Goal: Information Seeking & Learning: Learn about a topic

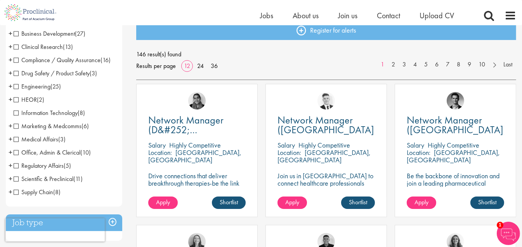
scroll to position [92, 0]
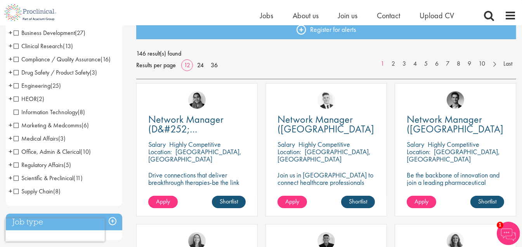
click at [15, 150] on span "Office, Admin & Clerical" at bounding box center [47, 152] width 67 height 8
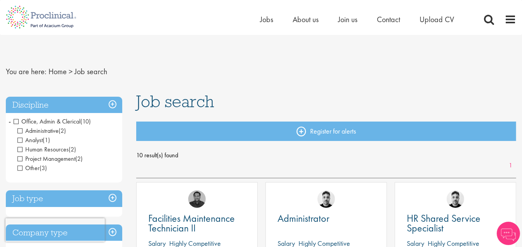
click at [19, 140] on span "Analyst" at bounding box center [29, 140] width 25 height 8
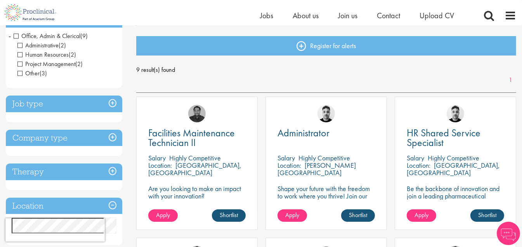
scroll to position [77, 0]
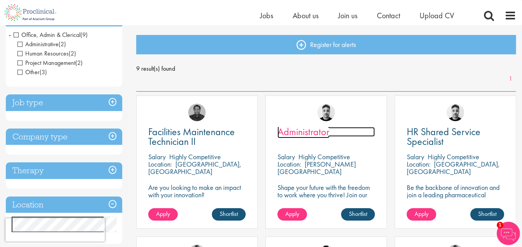
click at [310, 136] on span "Administrator" at bounding box center [304, 131] width 52 height 13
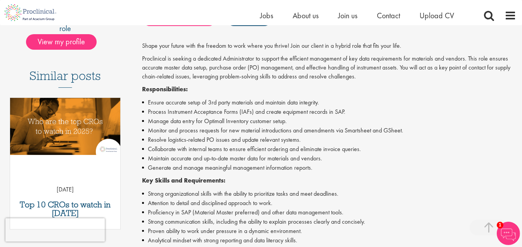
scroll to position [169, 0]
